Goal: Use online tool/utility: Use online tool/utility

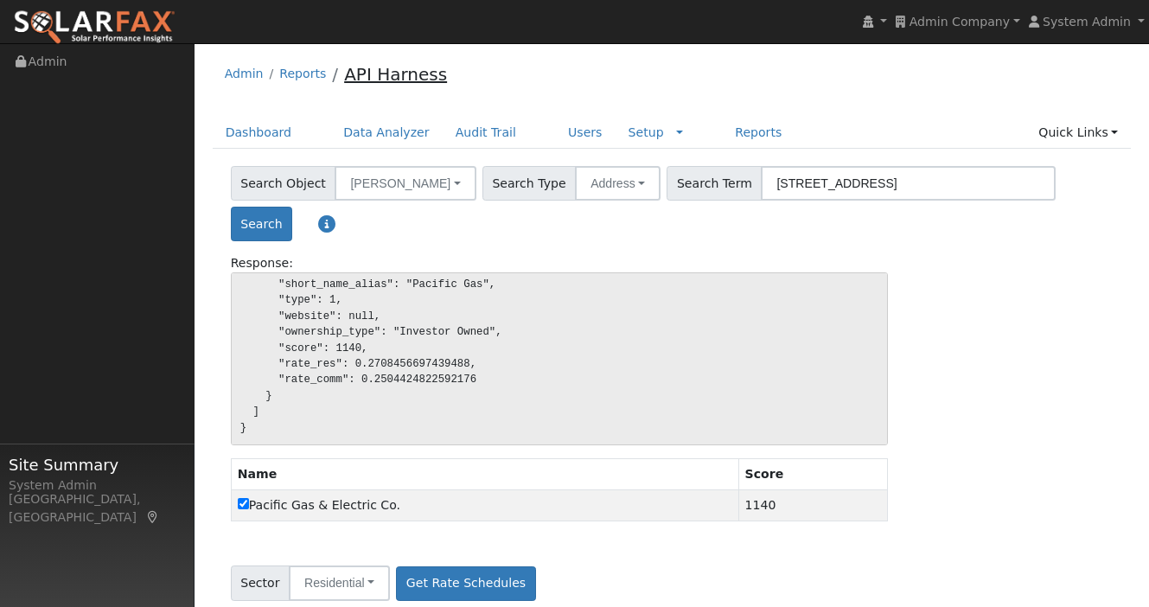
click at [409, 81] on link "API Harness" at bounding box center [395, 74] width 103 height 21
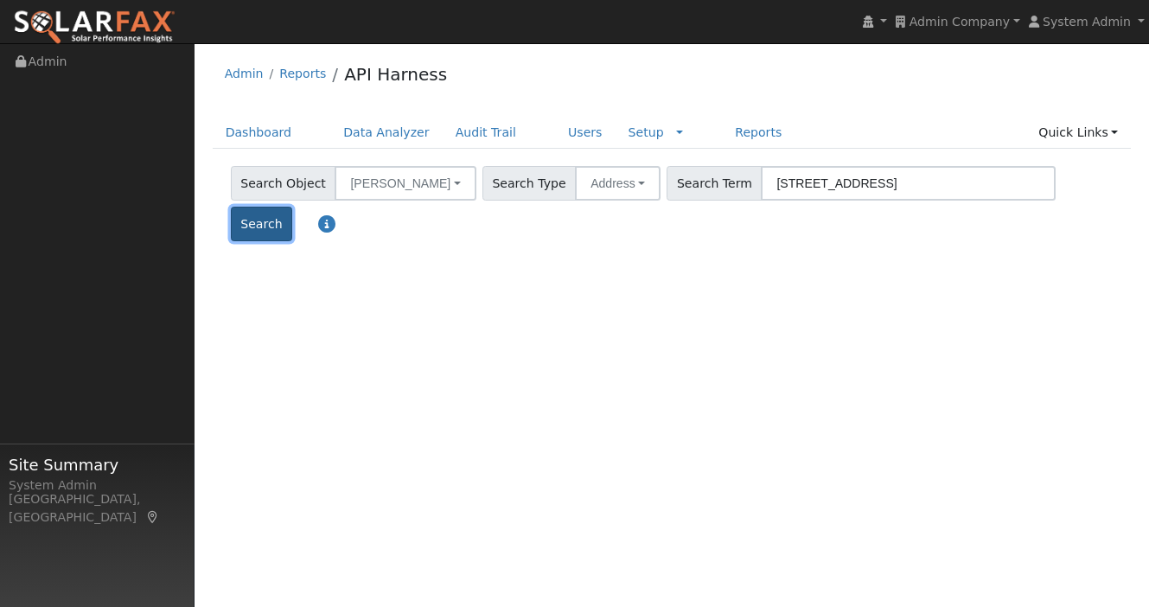
click at [292, 207] on button "Search" at bounding box center [261, 224] width 61 height 35
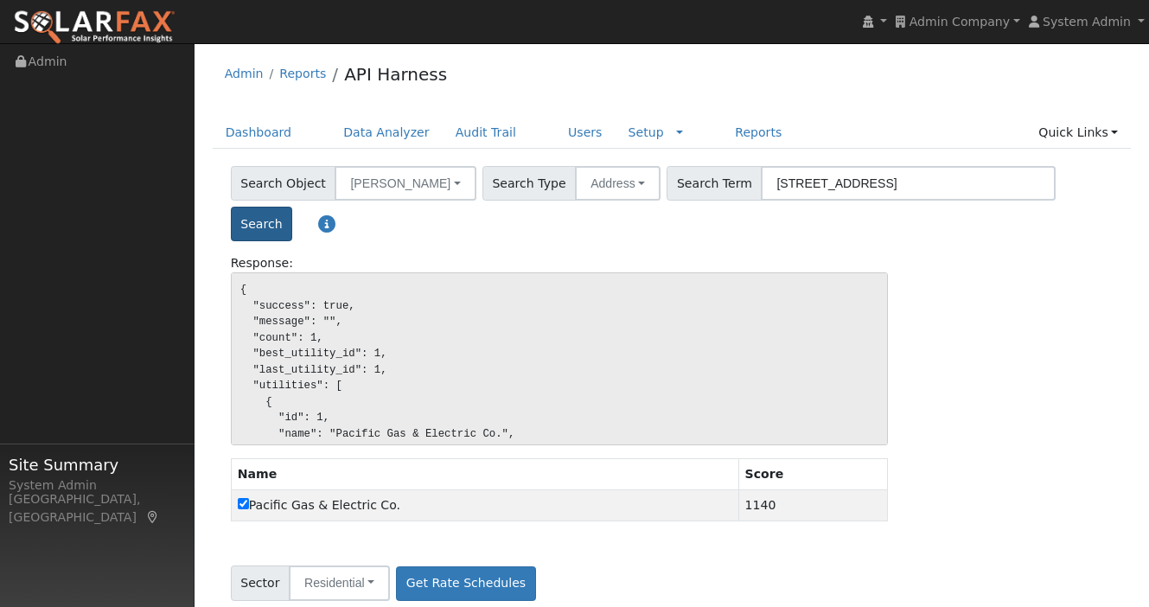
scroll to position [6, 0]
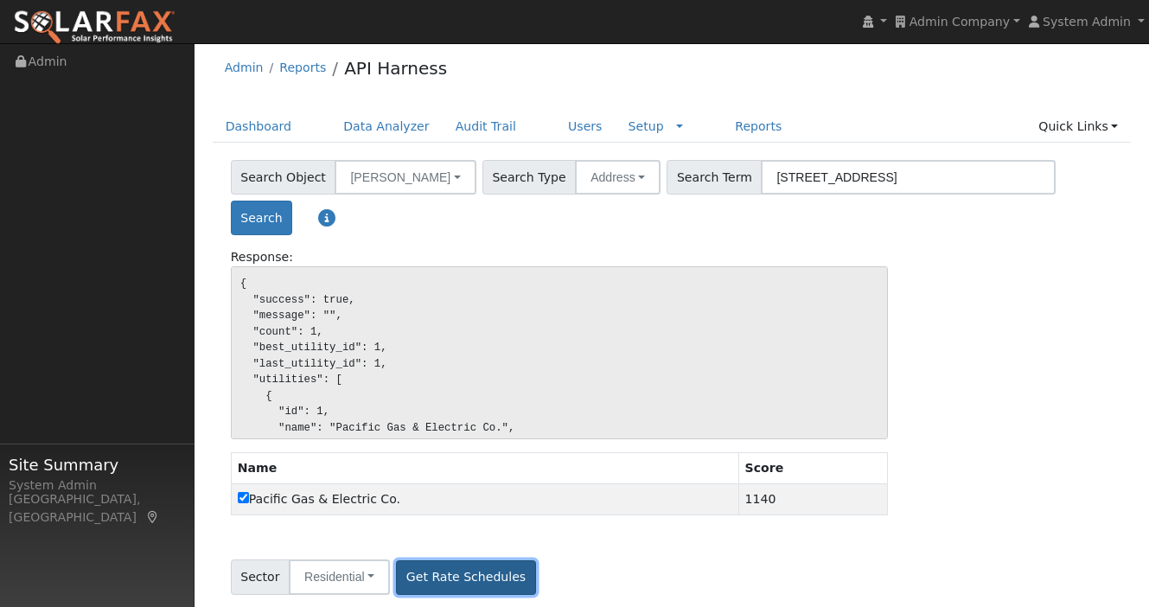
click at [488, 566] on button "Get Rate Schedules" at bounding box center [465, 577] width 139 height 35
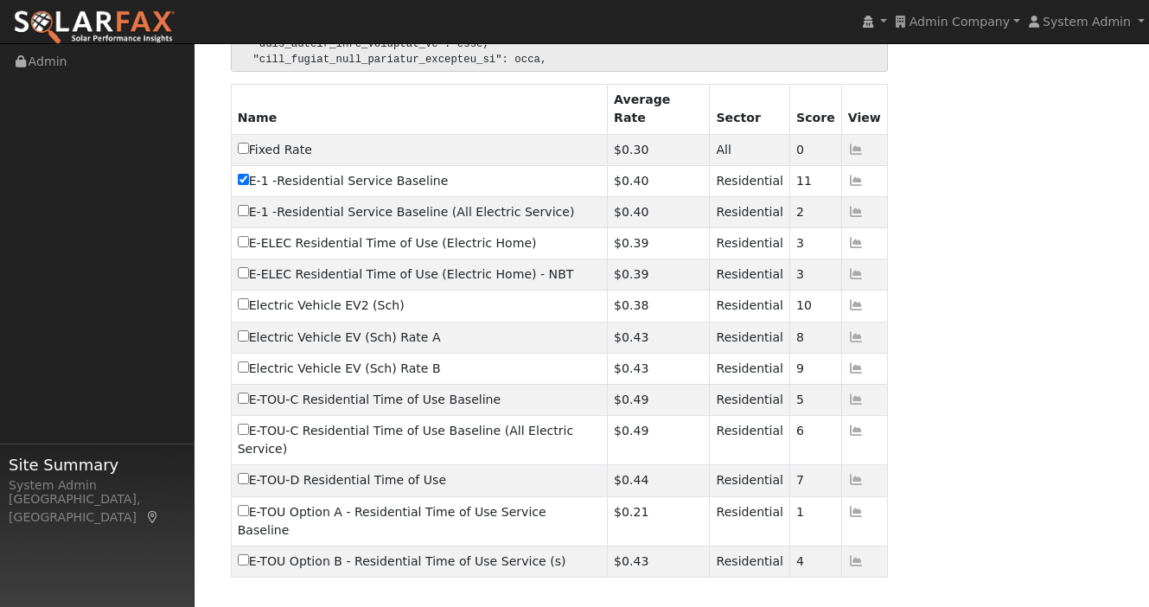
scroll to position [740, 0]
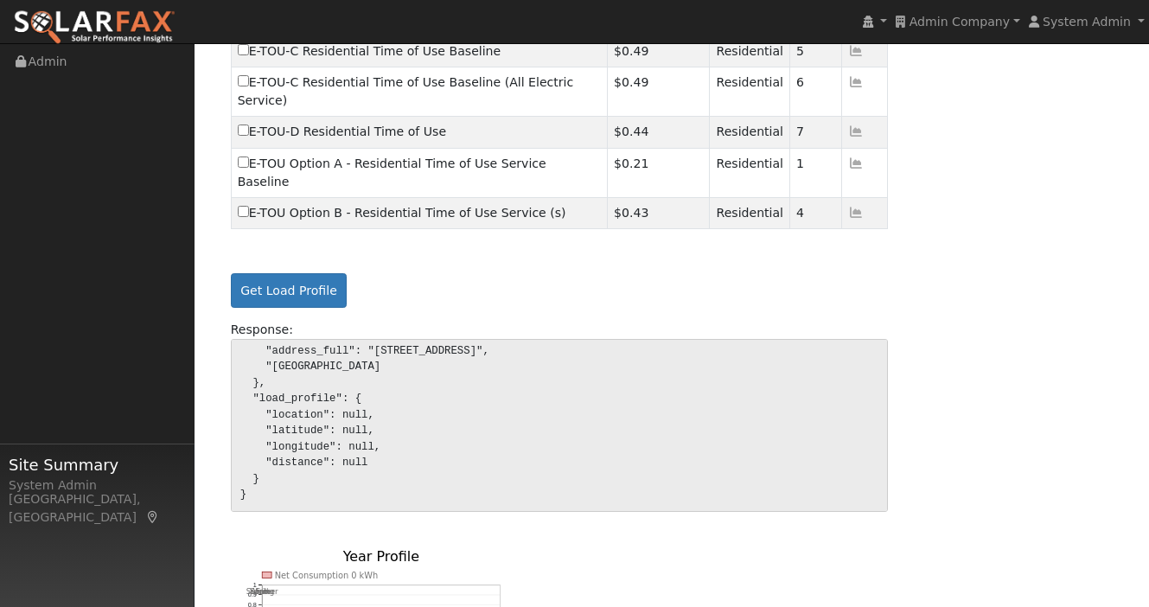
scroll to position [214, 0]
click at [703, 267] on div "Get Load Profile" at bounding box center [671, 287] width 889 height 41
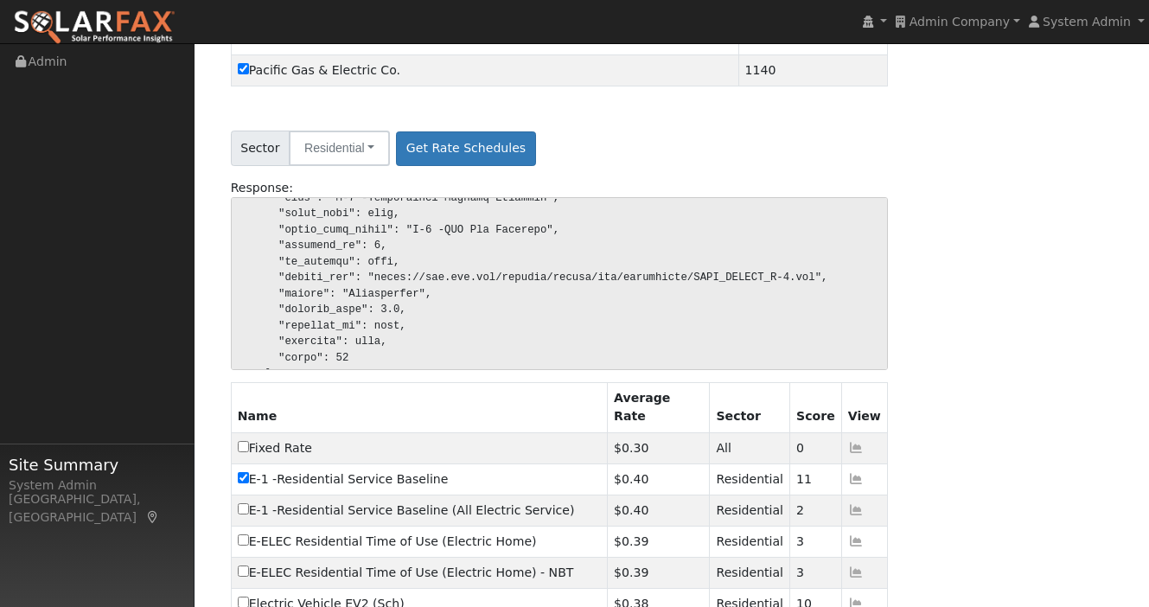
scroll to position [489, 0]
